Goal: Transaction & Acquisition: Purchase product/service

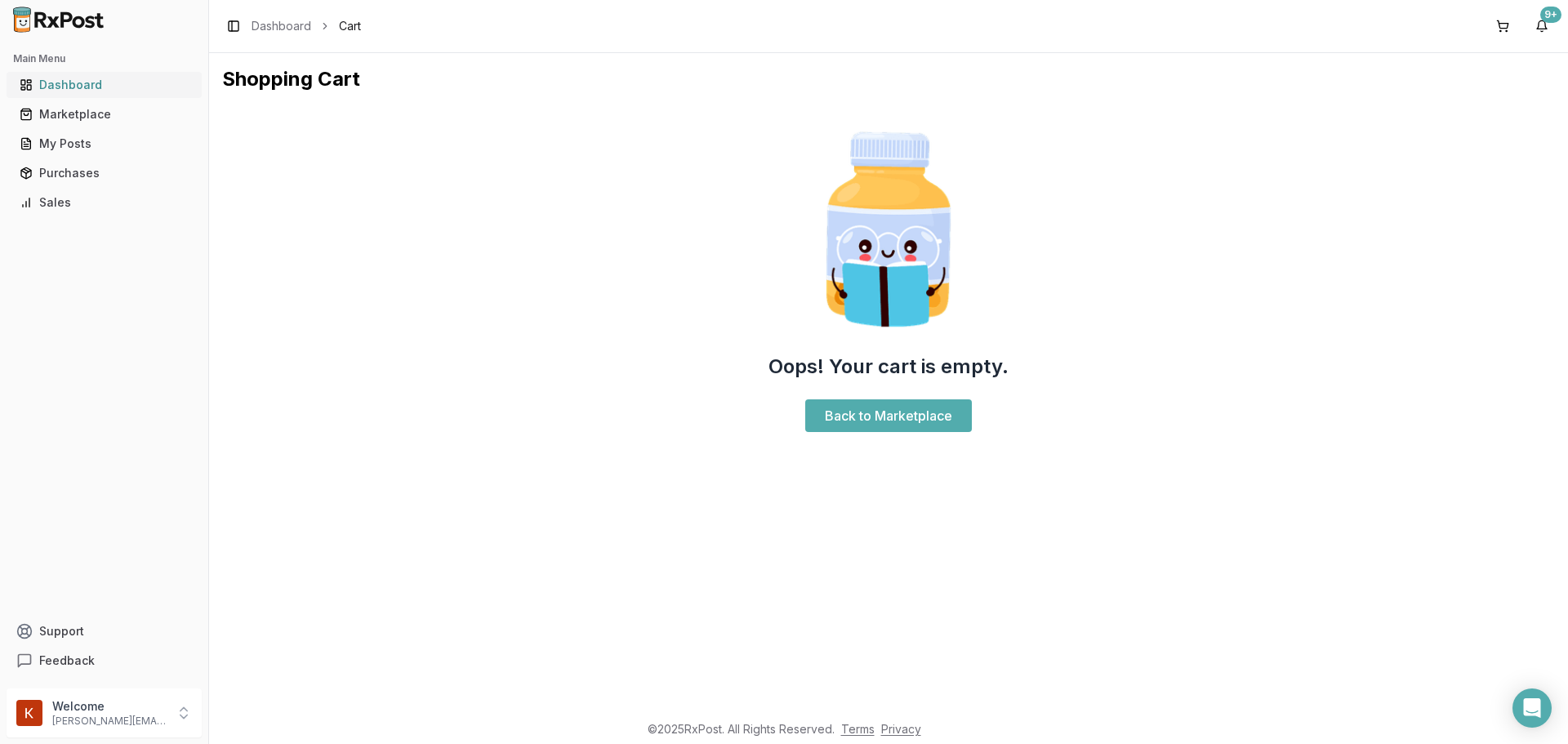
click at [57, 78] on div "Dashboard" at bounding box center [104, 85] width 169 height 17
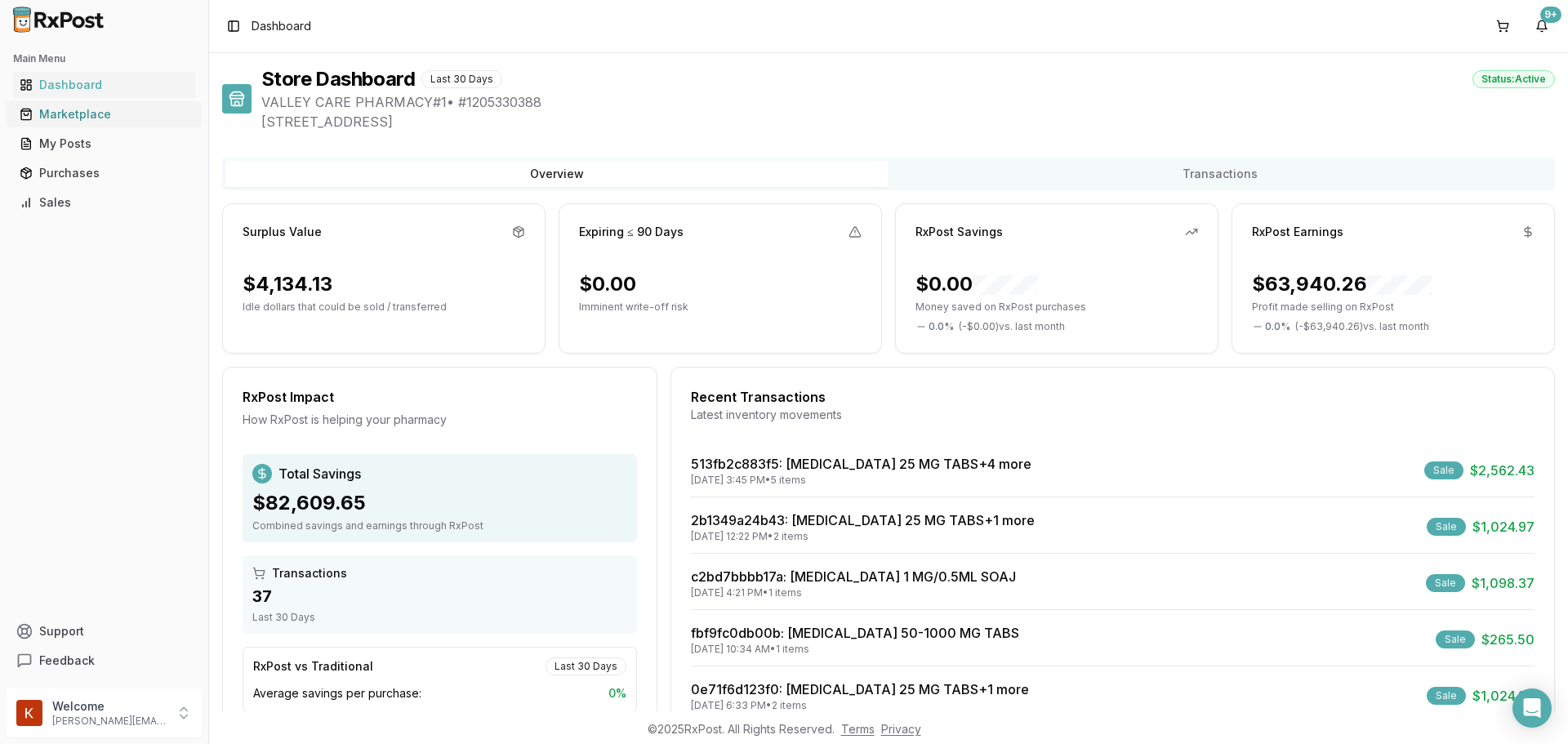
click at [106, 109] on div "Marketplace" at bounding box center [104, 115] width 169 height 17
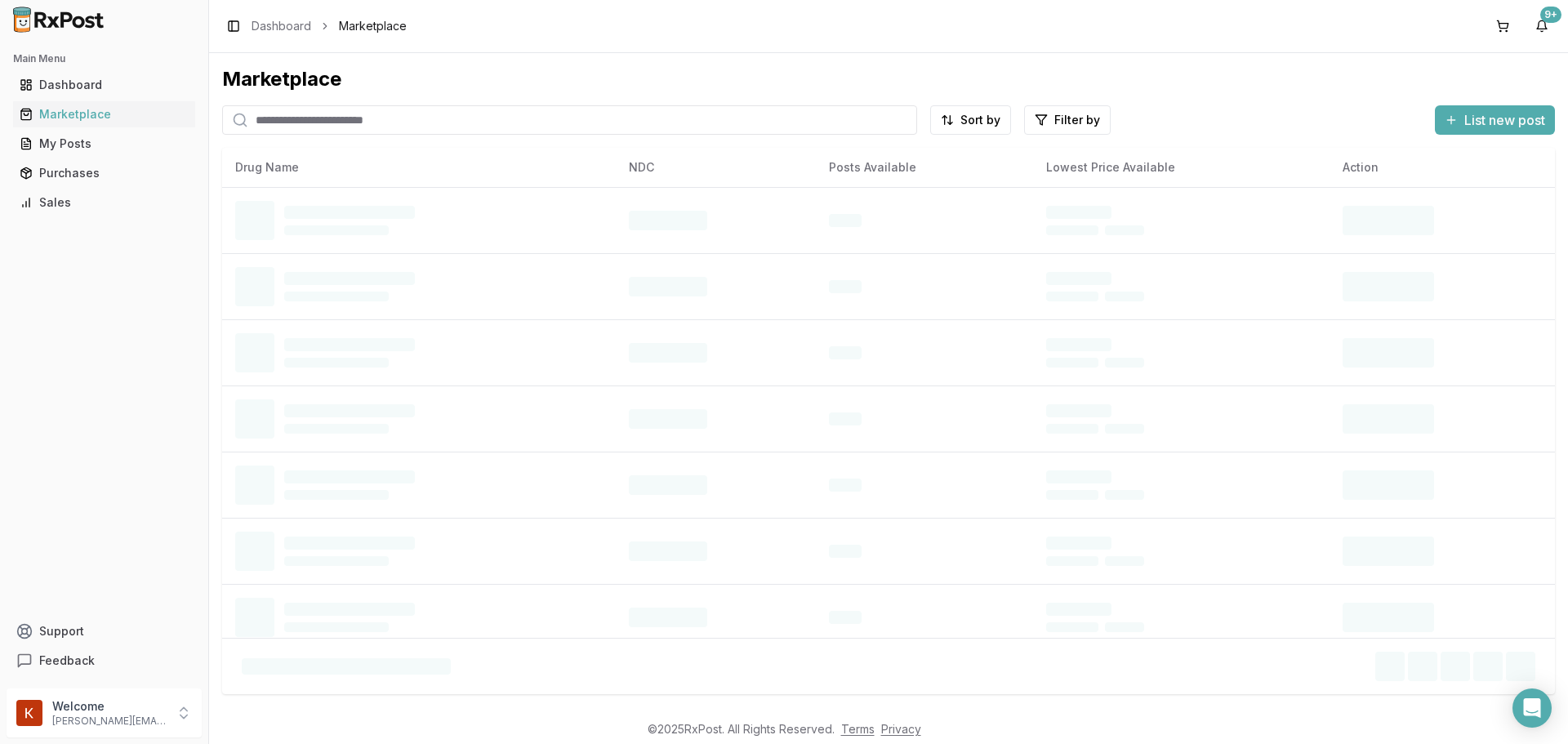
click at [356, 124] on input "search" at bounding box center [570, 120] width 695 height 29
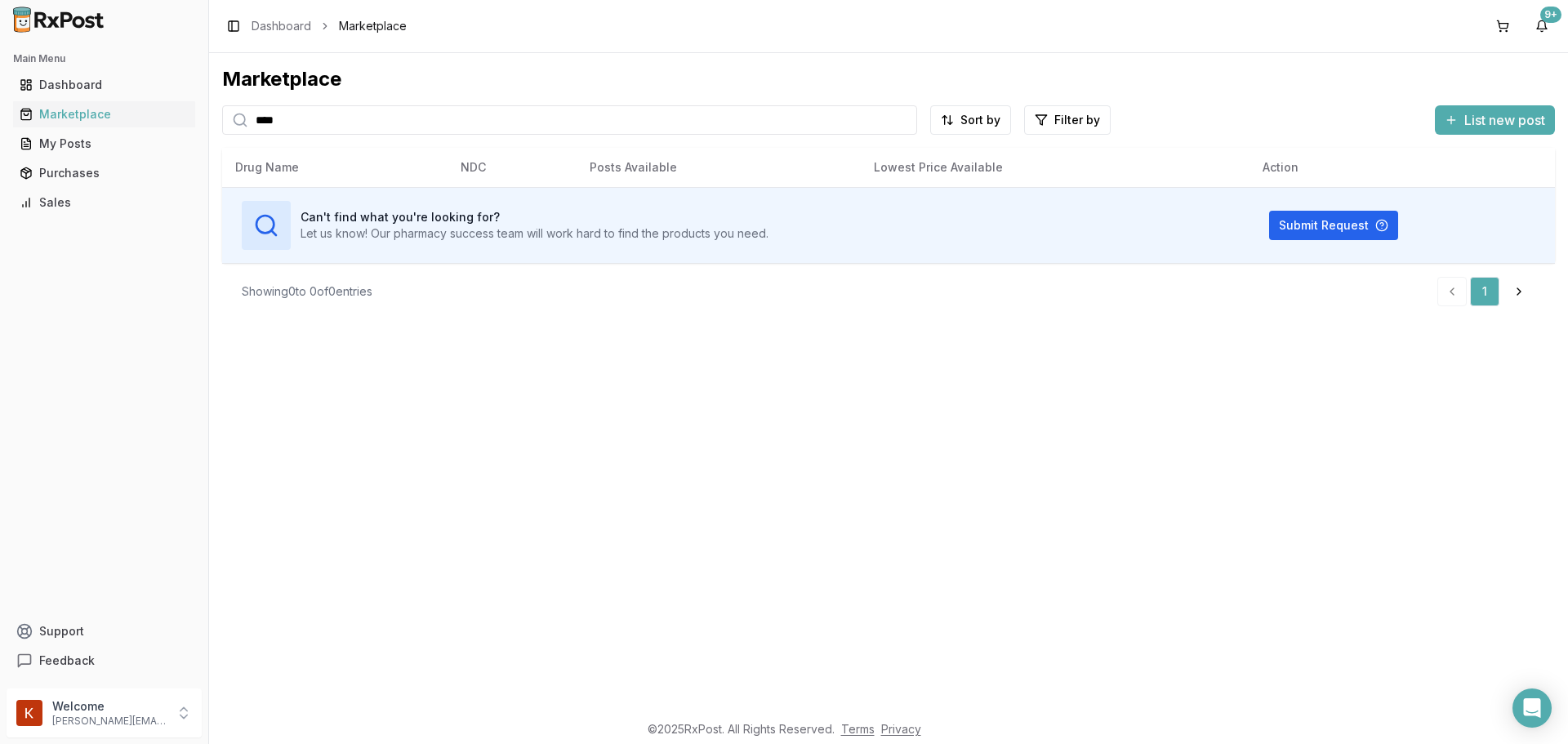
type input "***"
